Goal: Information Seeking & Learning: Compare options

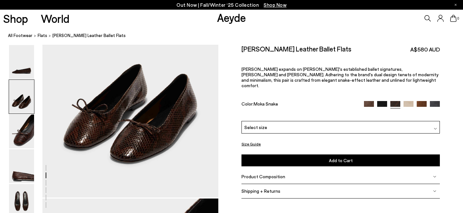
scroll to position [251, 0]
click at [23, 67] on img at bounding box center [21, 62] width 25 height 34
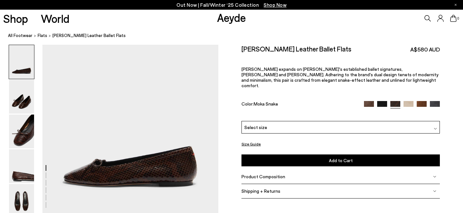
scroll to position [0, 0]
click at [20, 90] on img at bounding box center [21, 97] width 25 height 34
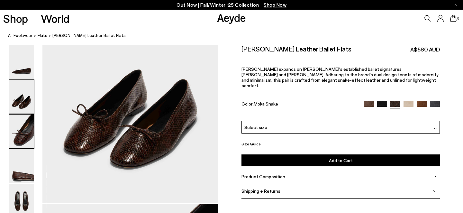
click at [22, 119] on img at bounding box center [21, 132] width 25 height 34
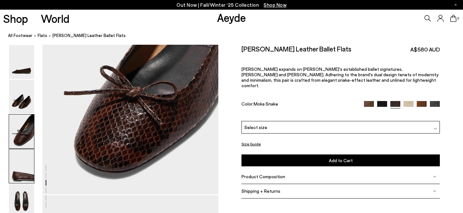
click at [19, 165] on img at bounding box center [21, 166] width 25 height 34
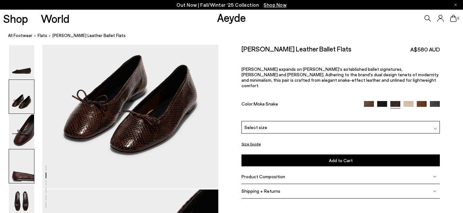
scroll to position [259, 0]
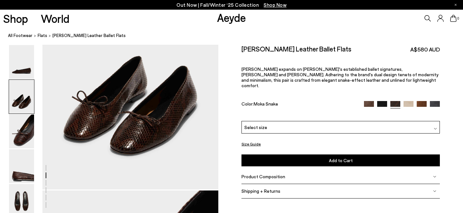
click at [382, 101] on img at bounding box center [382, 106] width 10 height 10
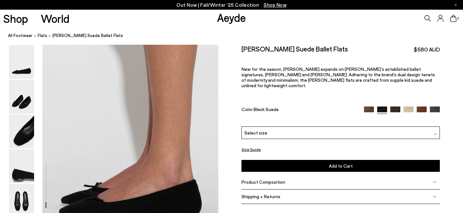
scroll to position [1185, 0]
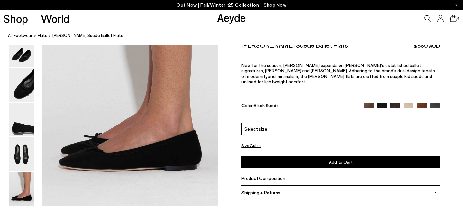
click at [368, 102] on img at bounding box center [369, 107] width 10 height 10
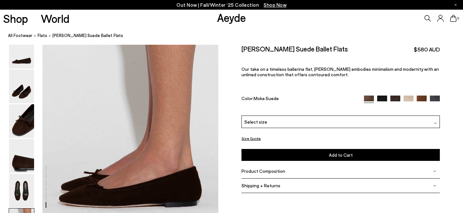
scroll to position [1150, 0]
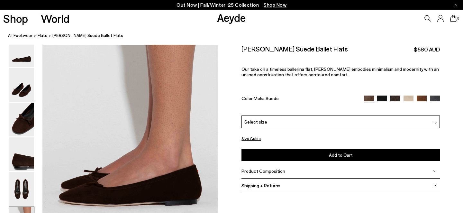
click at [419, 99] on img at bounding box center [422, 100] width 10 height 10
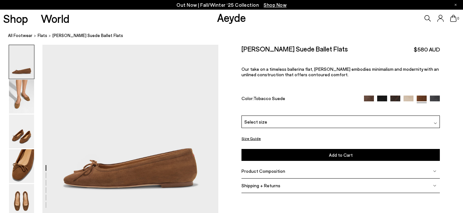
click at [396, 98] on img at bounding box center [396, 101] width 10 height 10
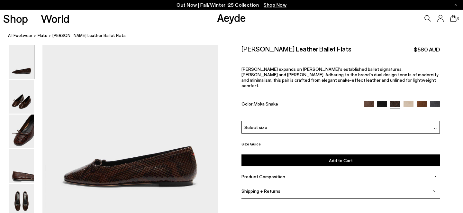
click at [372, 101] on img at bounding box center [369, 106] width 10 height 10
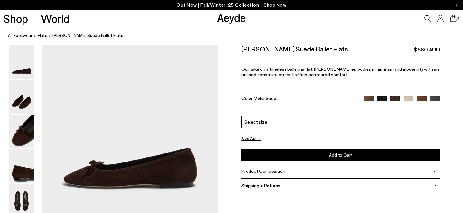
click at [394, 98] on img at bounding box center [396, 101] width 10 height 10
